Goal: Information Seeking & Learning: Learn about a topic

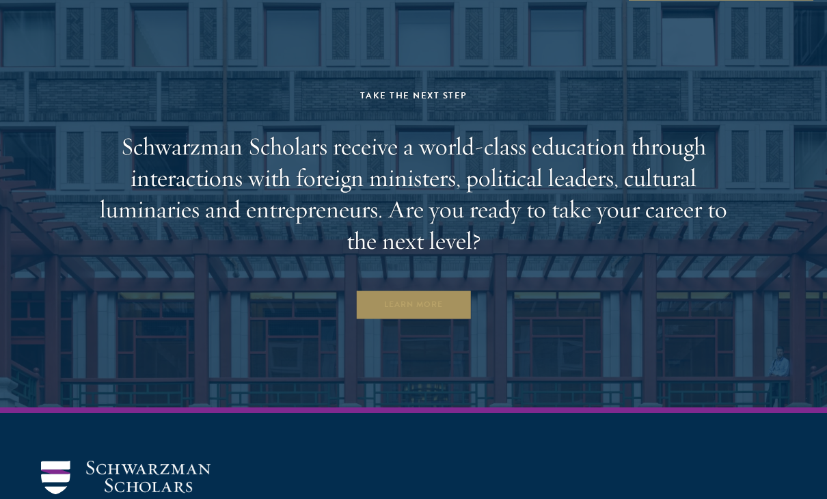
scroll to position [5879, 0]
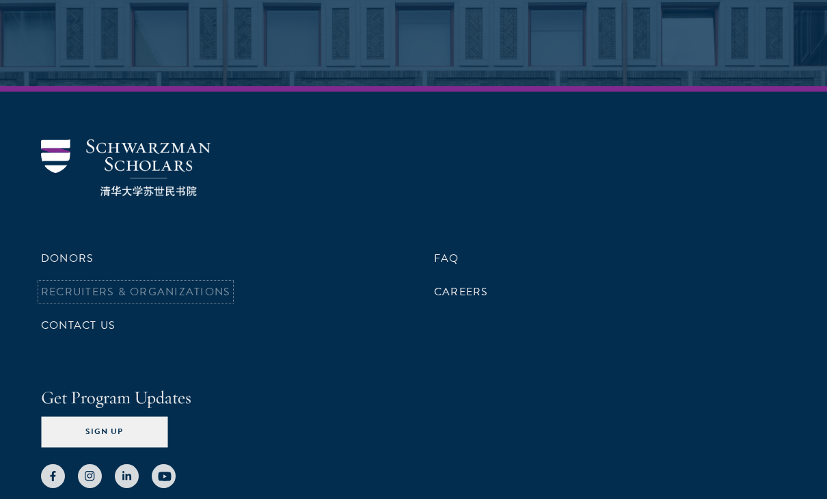
click at [191, 284] on link "Recruiters & Organizations" at bounding box center [135, 292] width 189 height 16
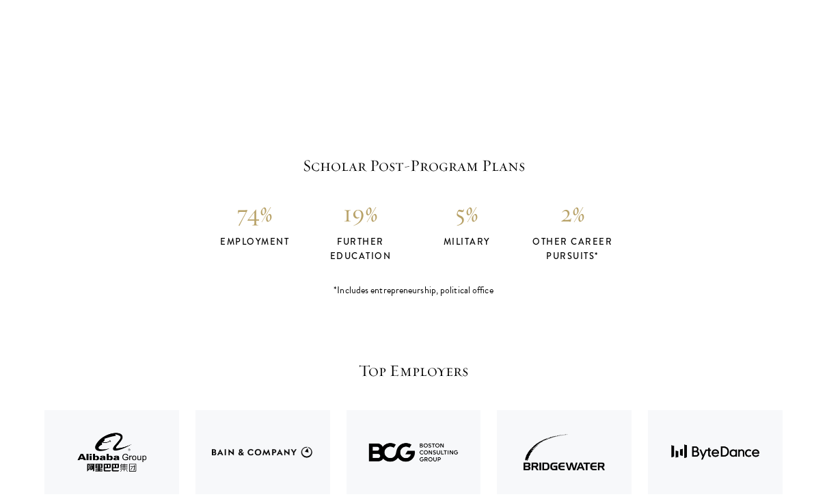
scroll to position [2720, 0]
click at [375, 246] on h4 "further education" at bounding box center [361, 248] width 106 height 29
click at [460, 286] on div "*Includes entrepreneurship, political office" at bounding box center [413, 290] width 738 height 14
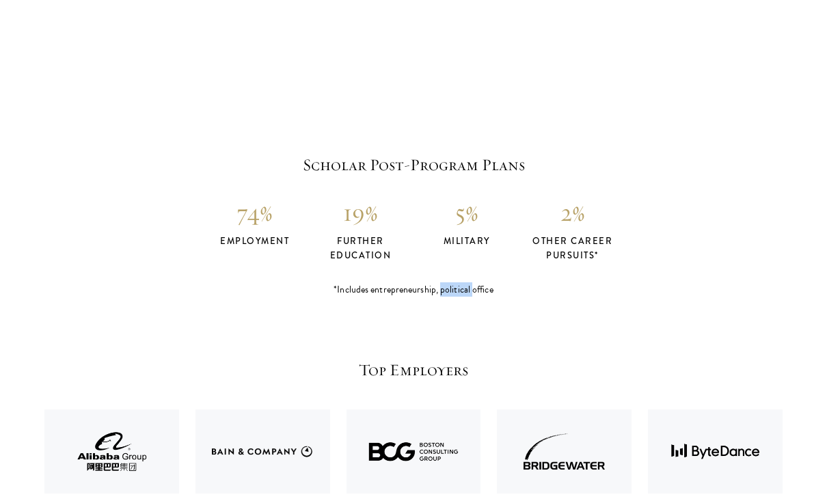
click at [460, 286] on div "*Includes entrepreneurship, political office" at bounding box center [413, 290] width 738 height 14
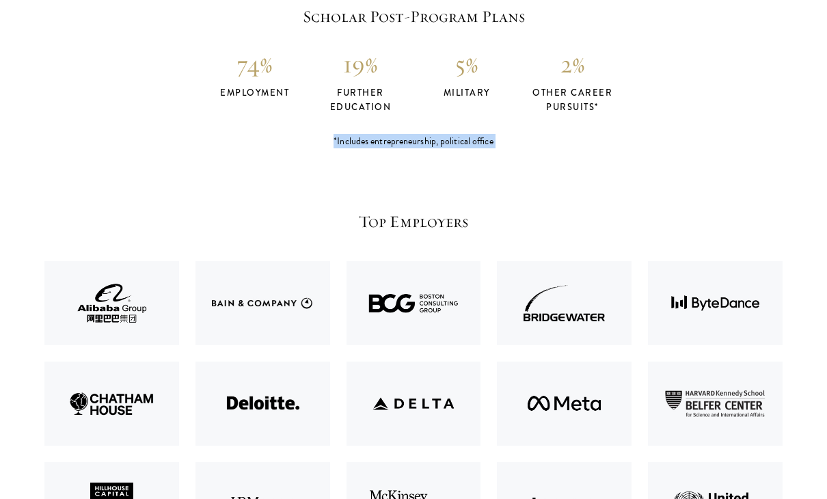
scroll to position [2869, 0]
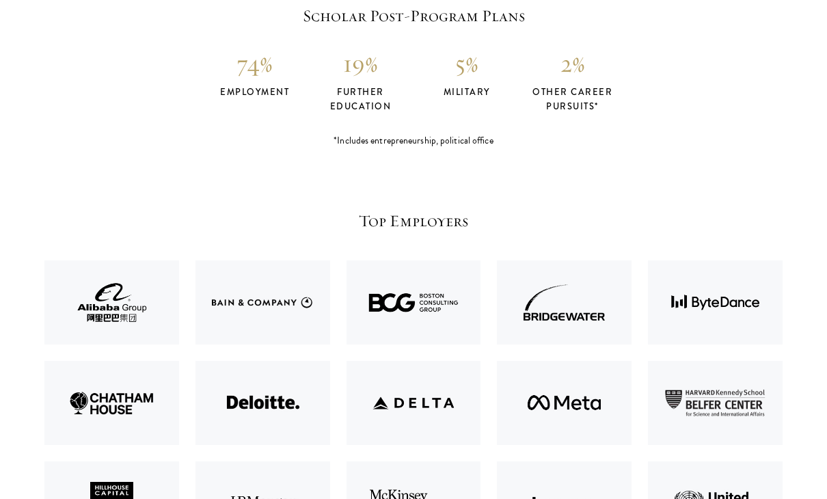
click at [384, 214] on h5 "Top Employers" at bounding box center [413, 220] width 738 height 23
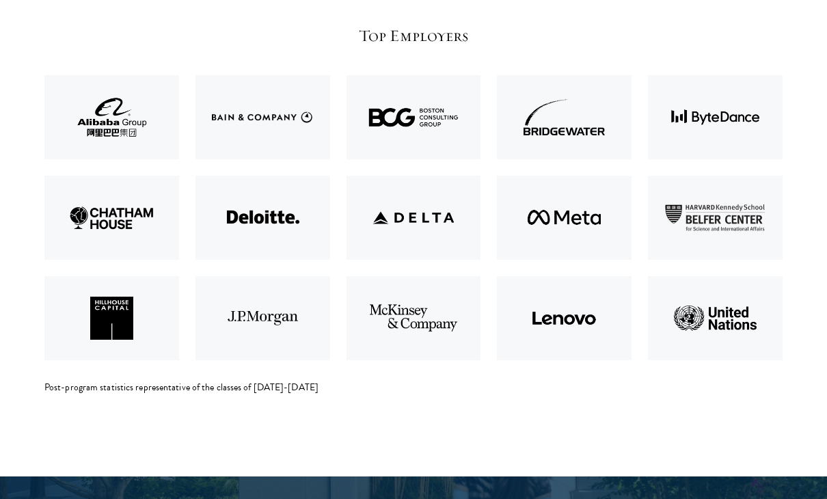
scroll to position [3062, 0]
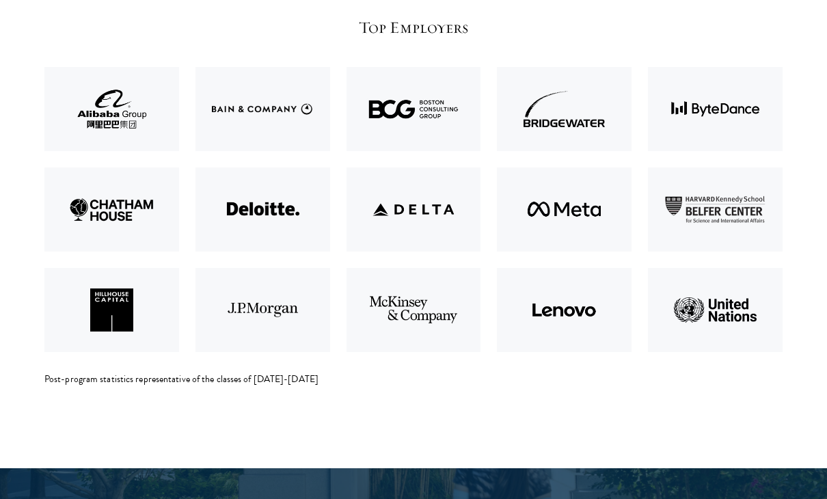
click at [377, 368] on div "Top Employers Post-program statistics representative of the classes of [DATE]-[…" at bounding box center [413, 201] width 738 height 370
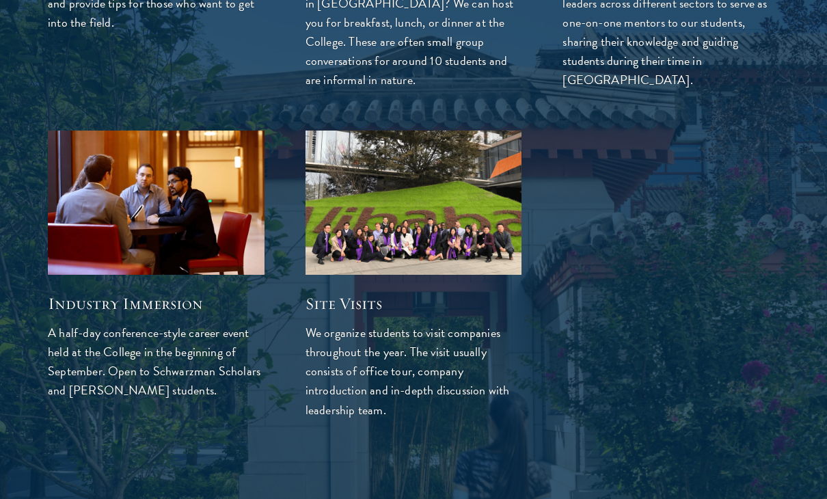
scroll to position [4457, 0]
